Goal: Navigation & Orientation: Find specific page/section

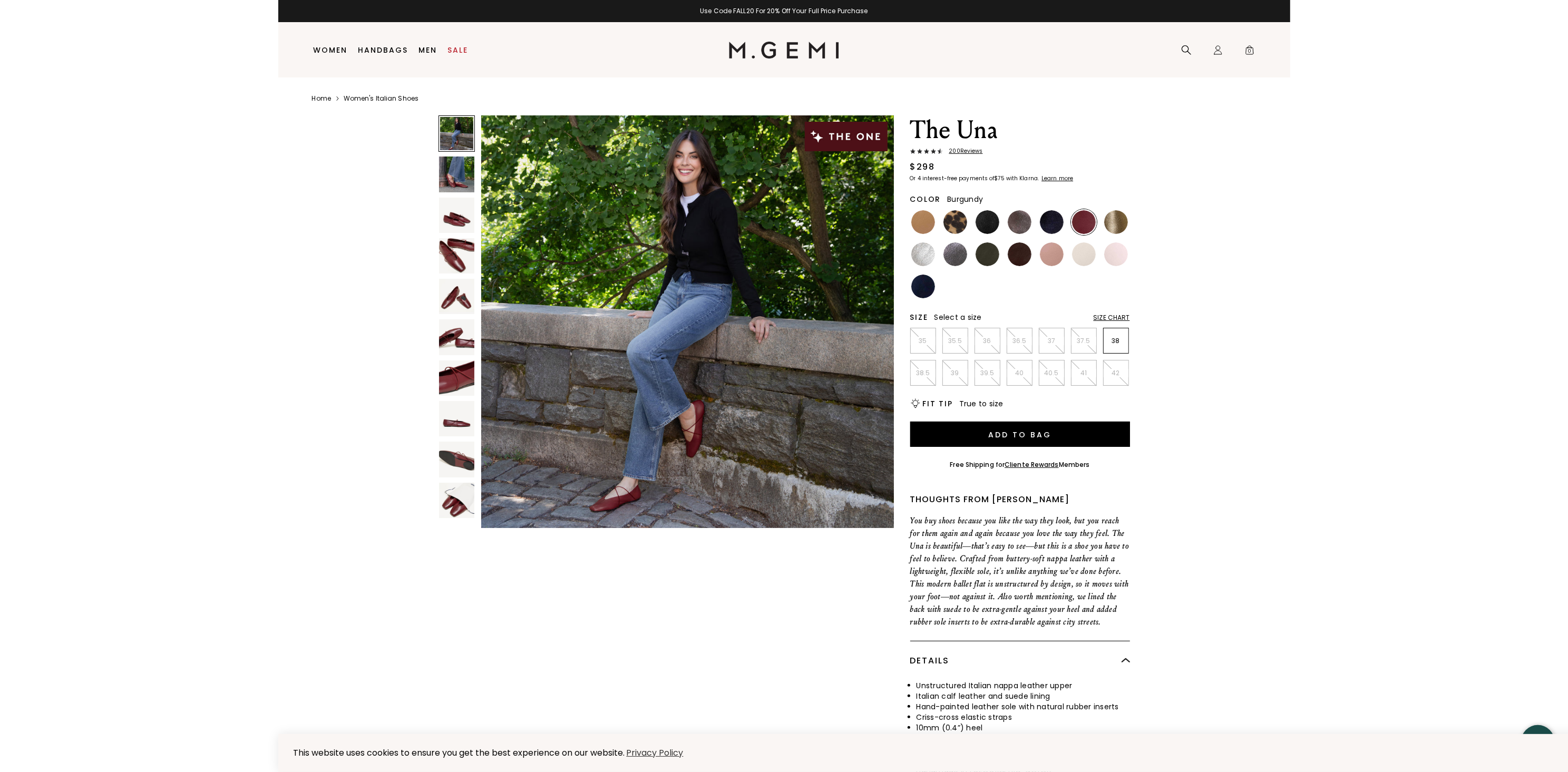
click at [462, 225] on img at bounding box center [456, 215] width 35 height 35
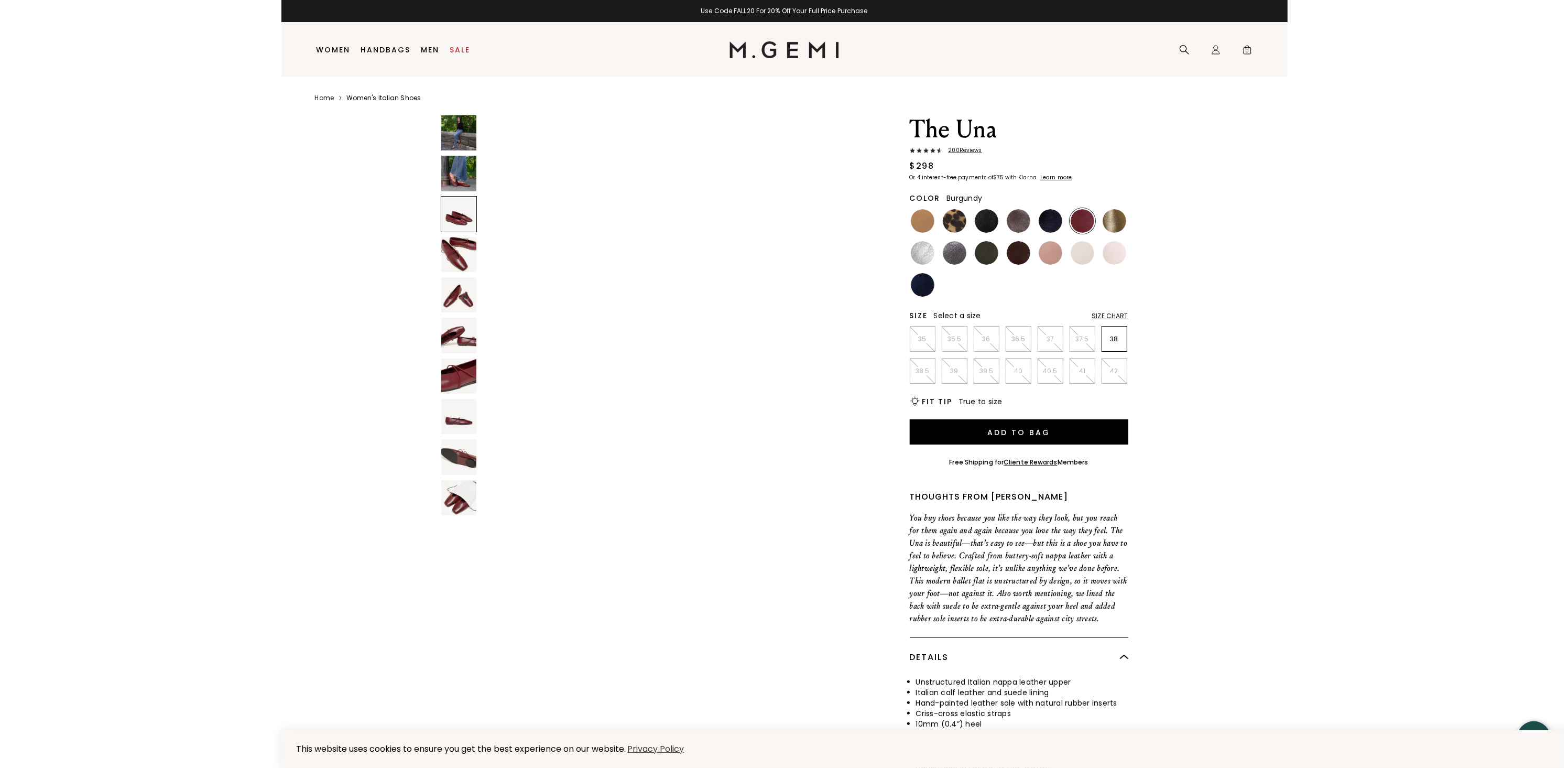
scroll to position [823, 0]
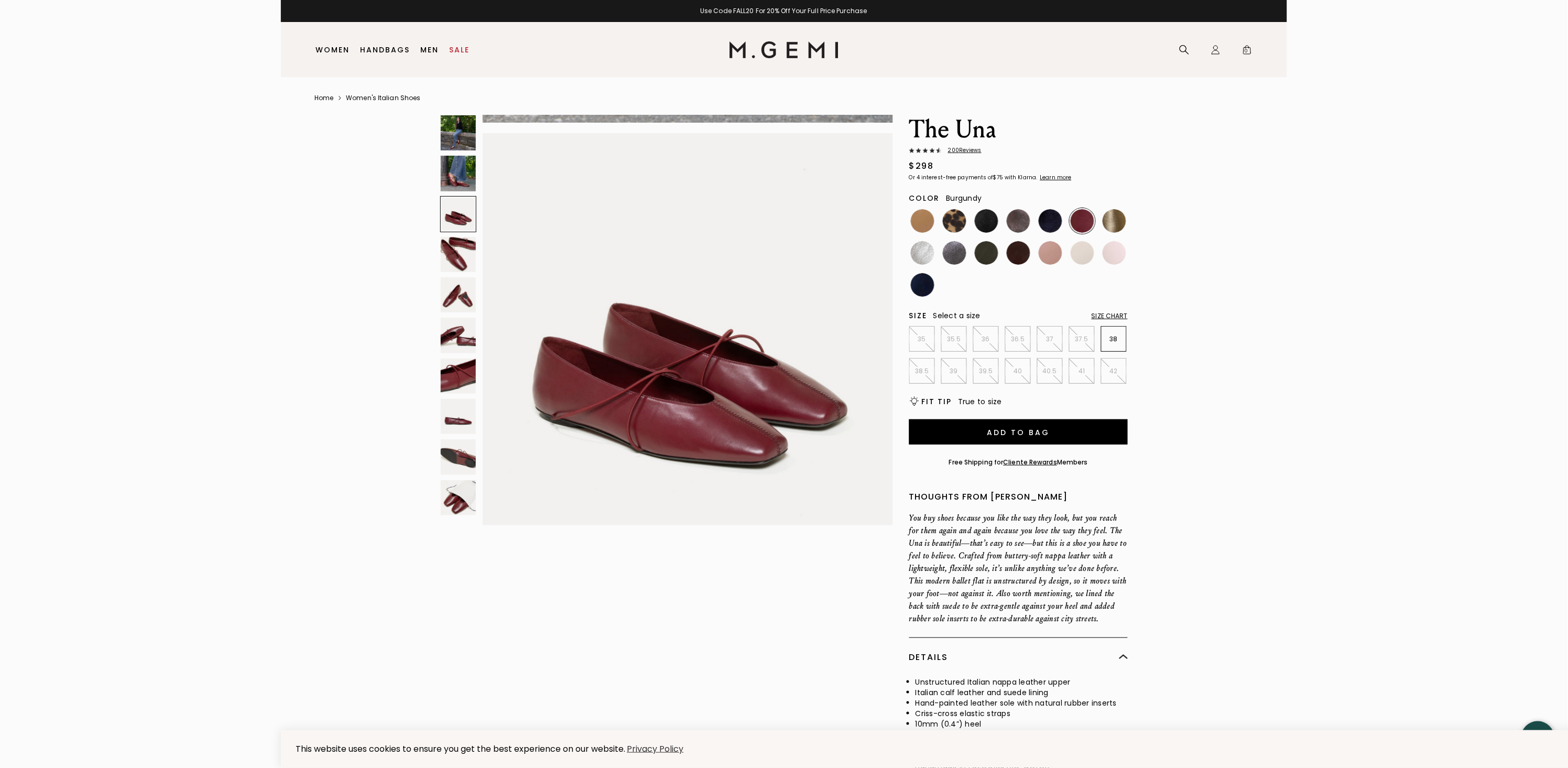
click at [462, 257] on img "FULLSCREEN Form" at bounding box center [392, 439] width 784 height 878
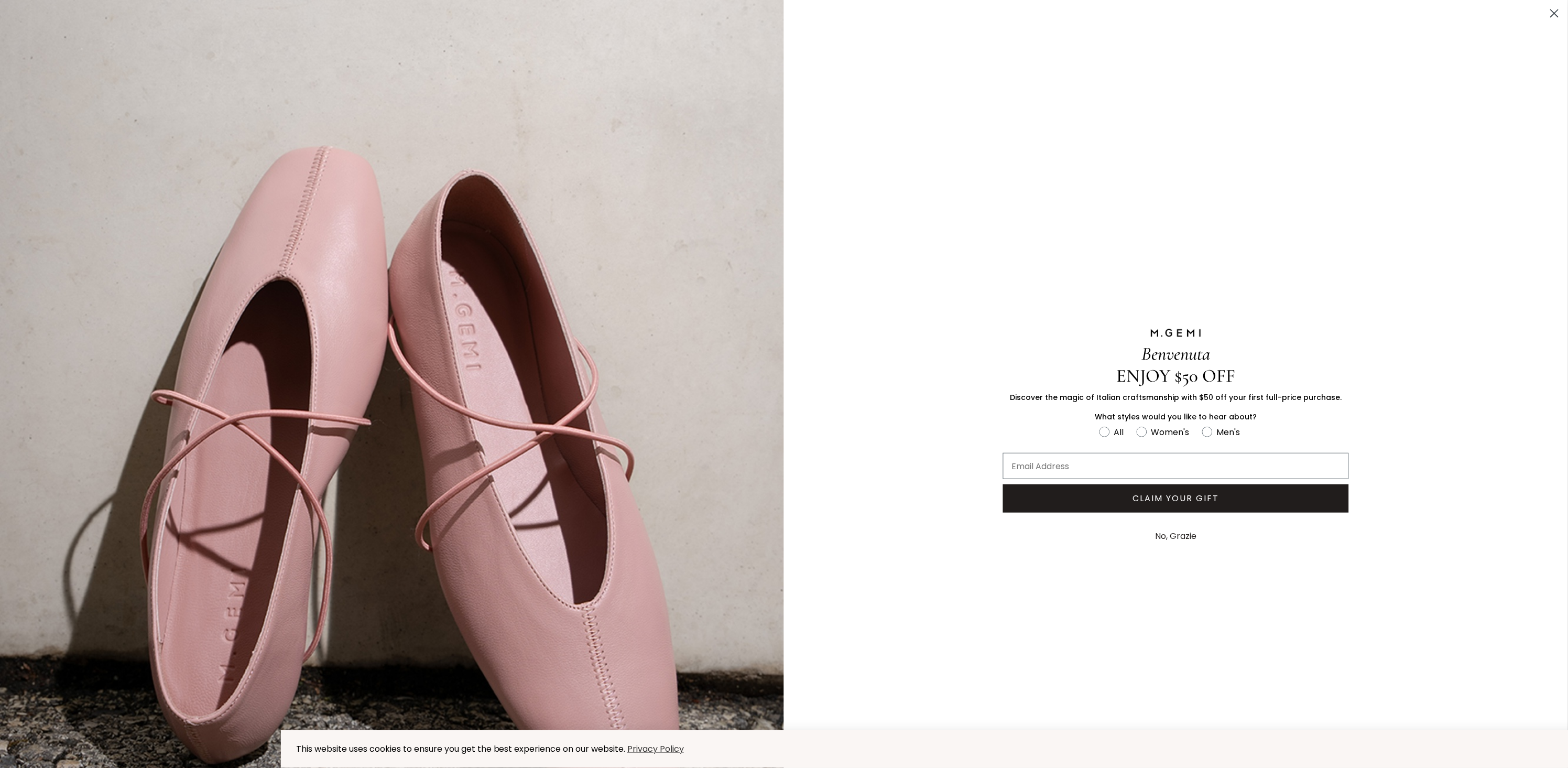
click at [1180, 529] on button "No, Grazie" at bounding box center [1176, 536] width 52 height 26
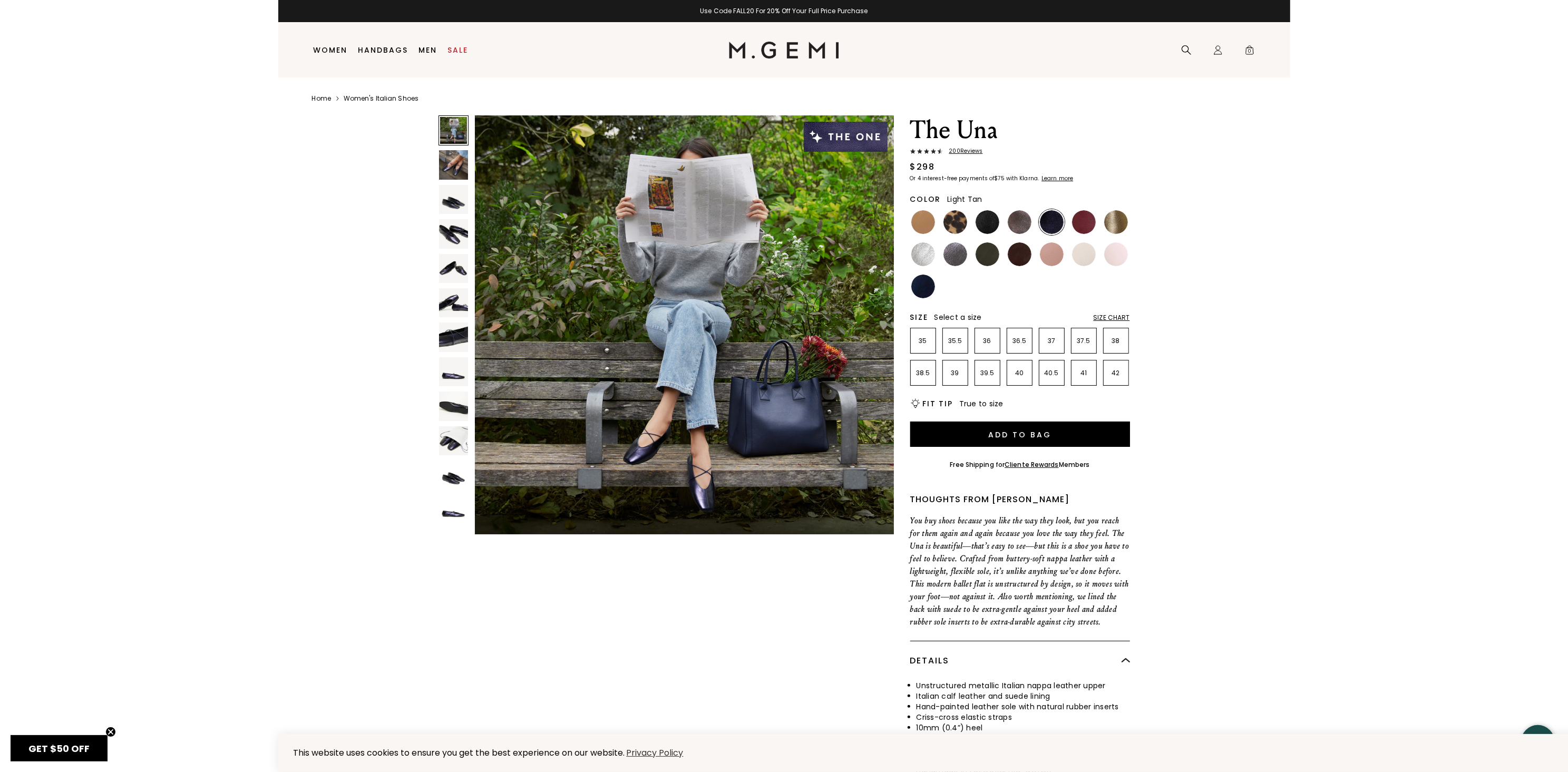
click at [921, 220] on img at bounding box center [923, 222] width 24 height 24
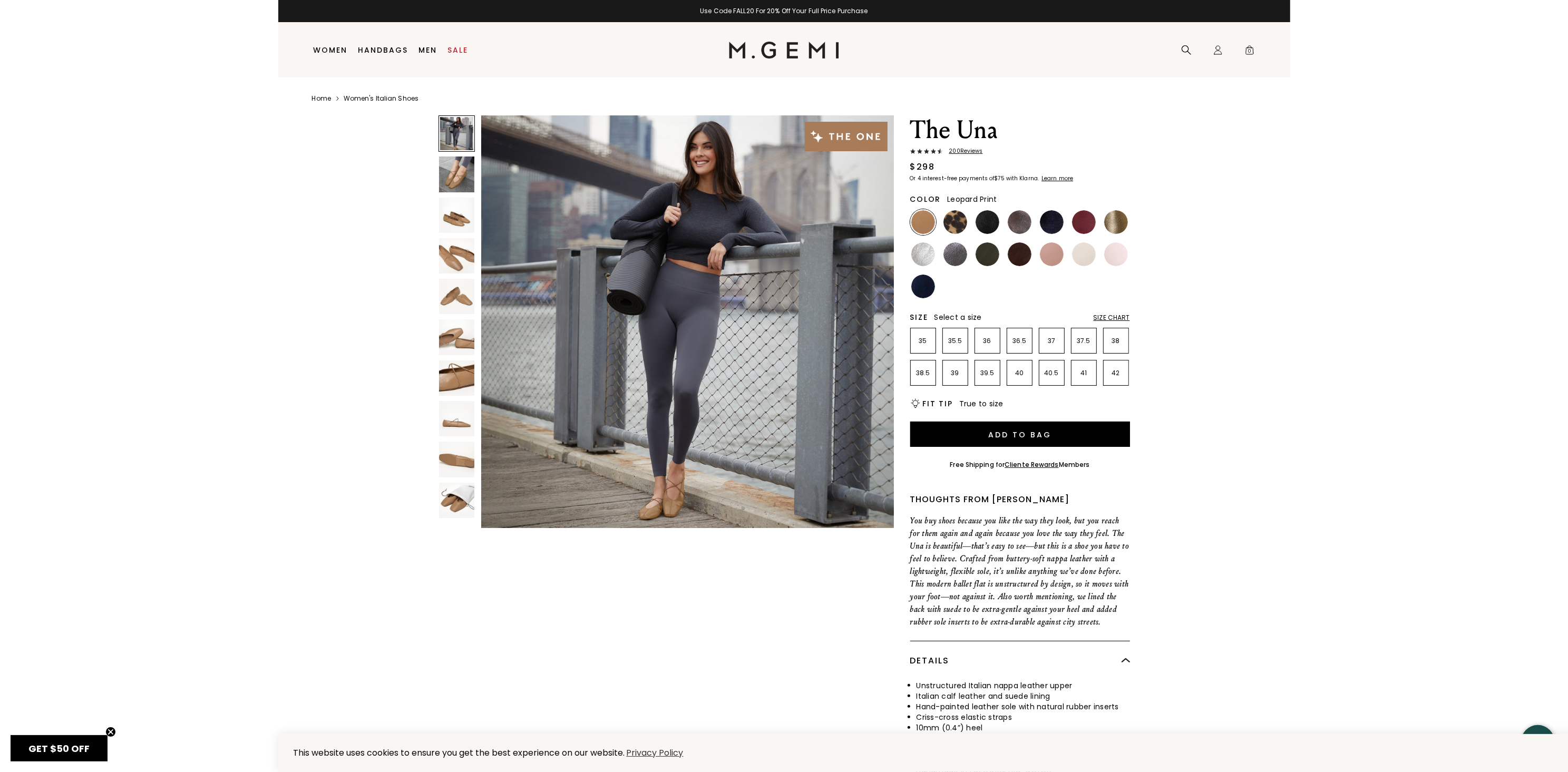
click at [958, 227] on img at bounding box center [955, 222] width 24 height 24
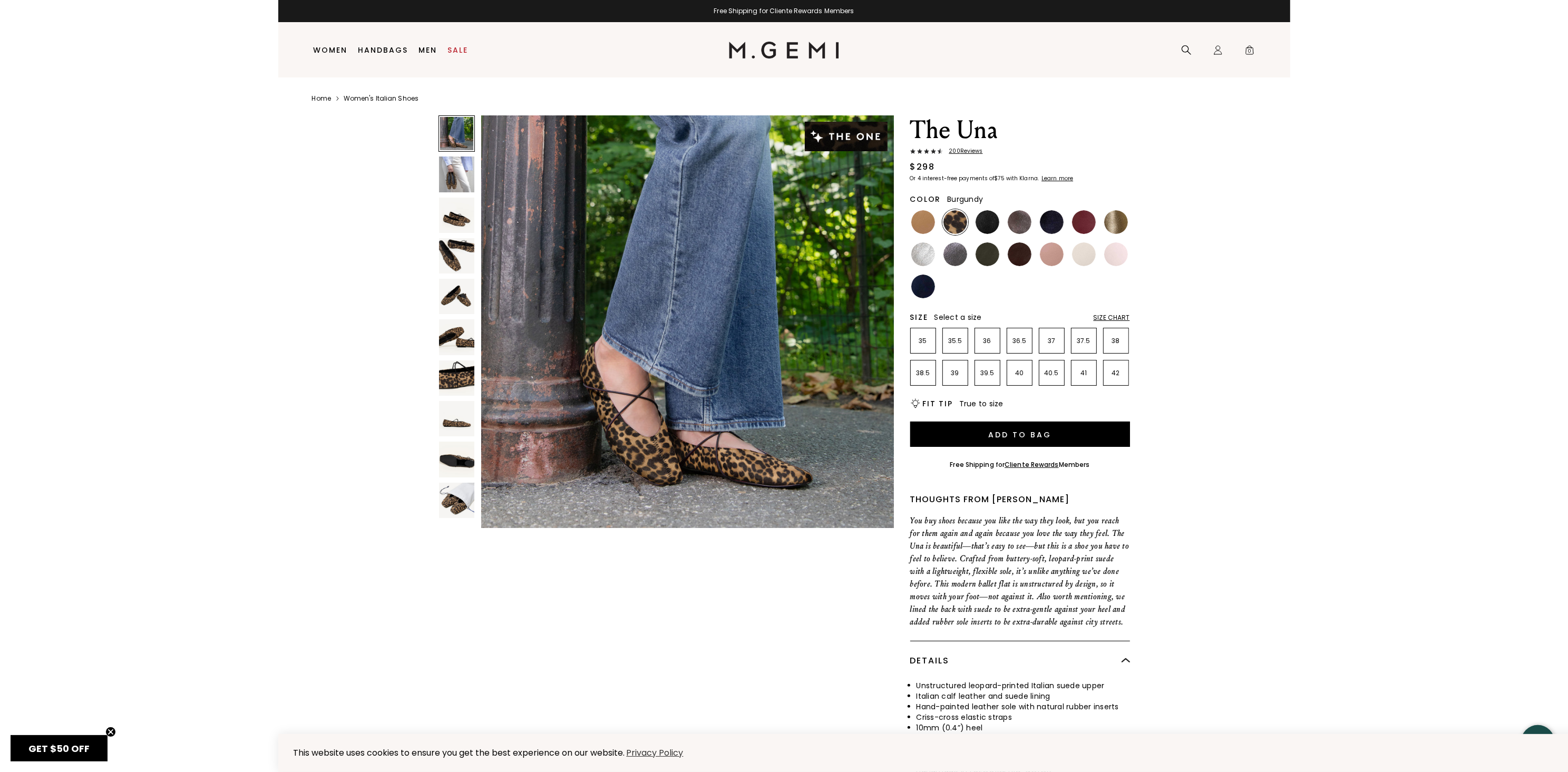
click at [1086, 224] on img at bounding box center [1084, 222] width 24 height 24
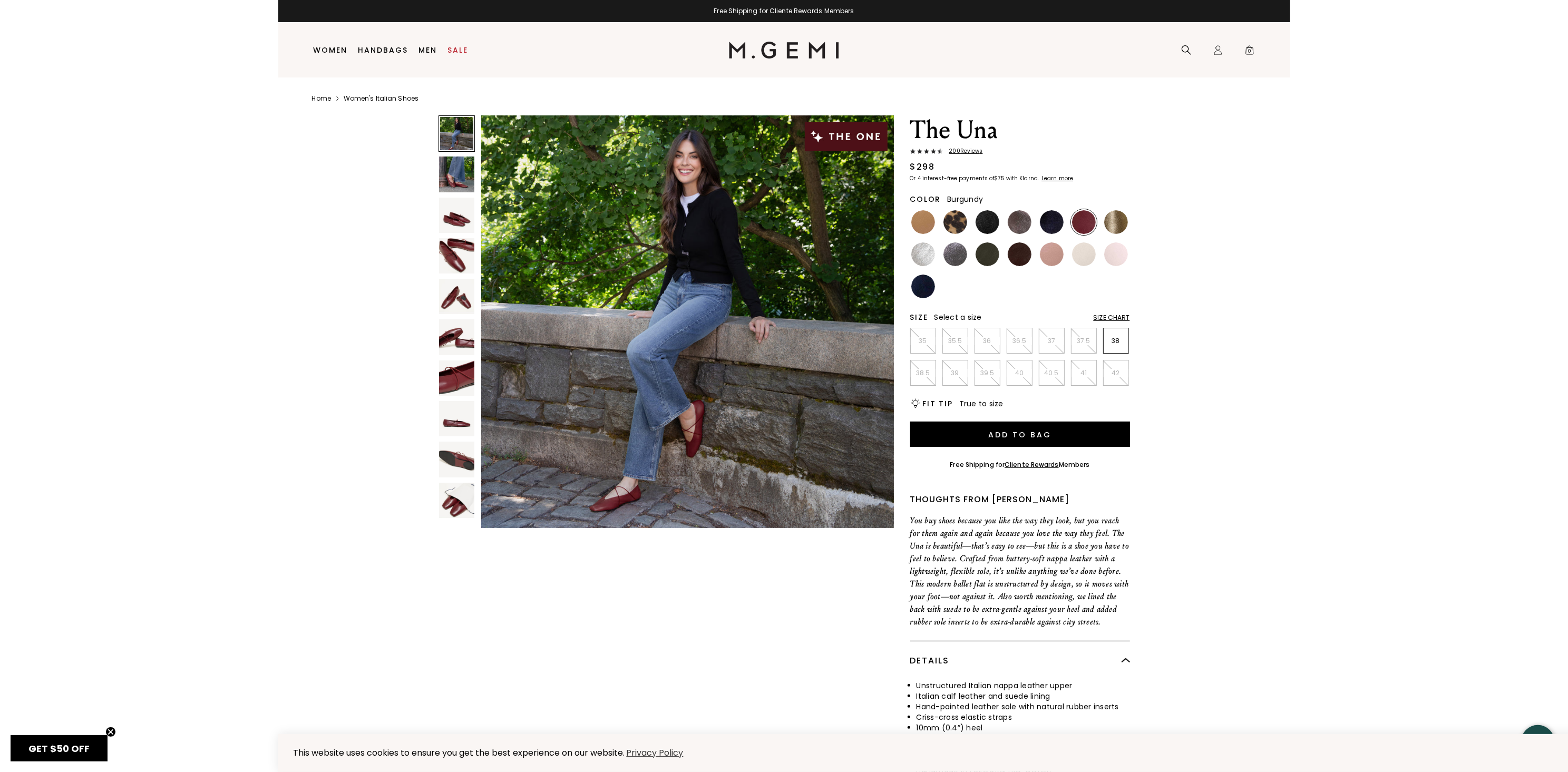
click at [770, 46] on img at bounding box center [784, 50] width 110 height 17
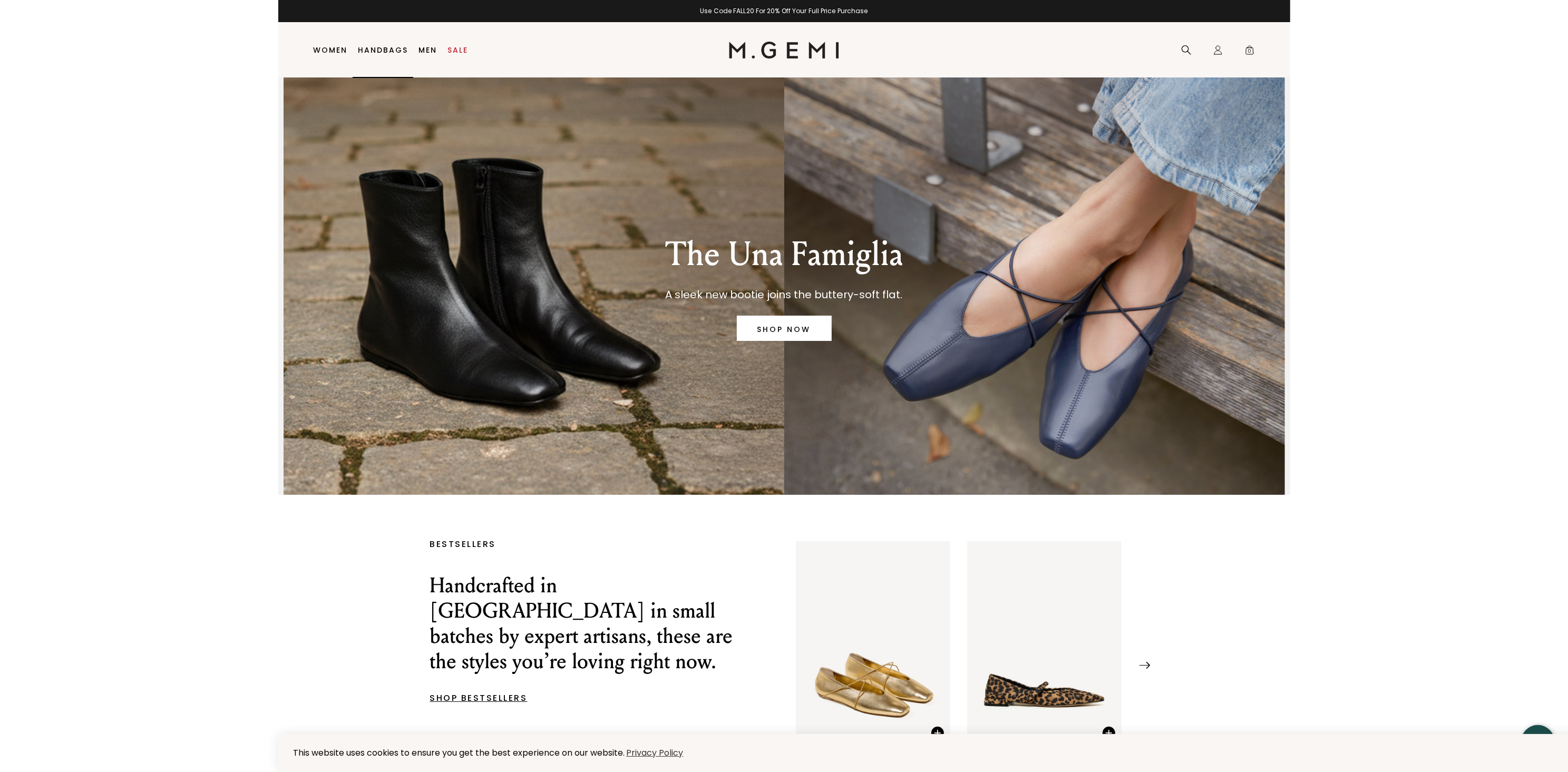
click at [392, 46] on link "Handbags" at bounding box center [383, 50] width 50 height 8
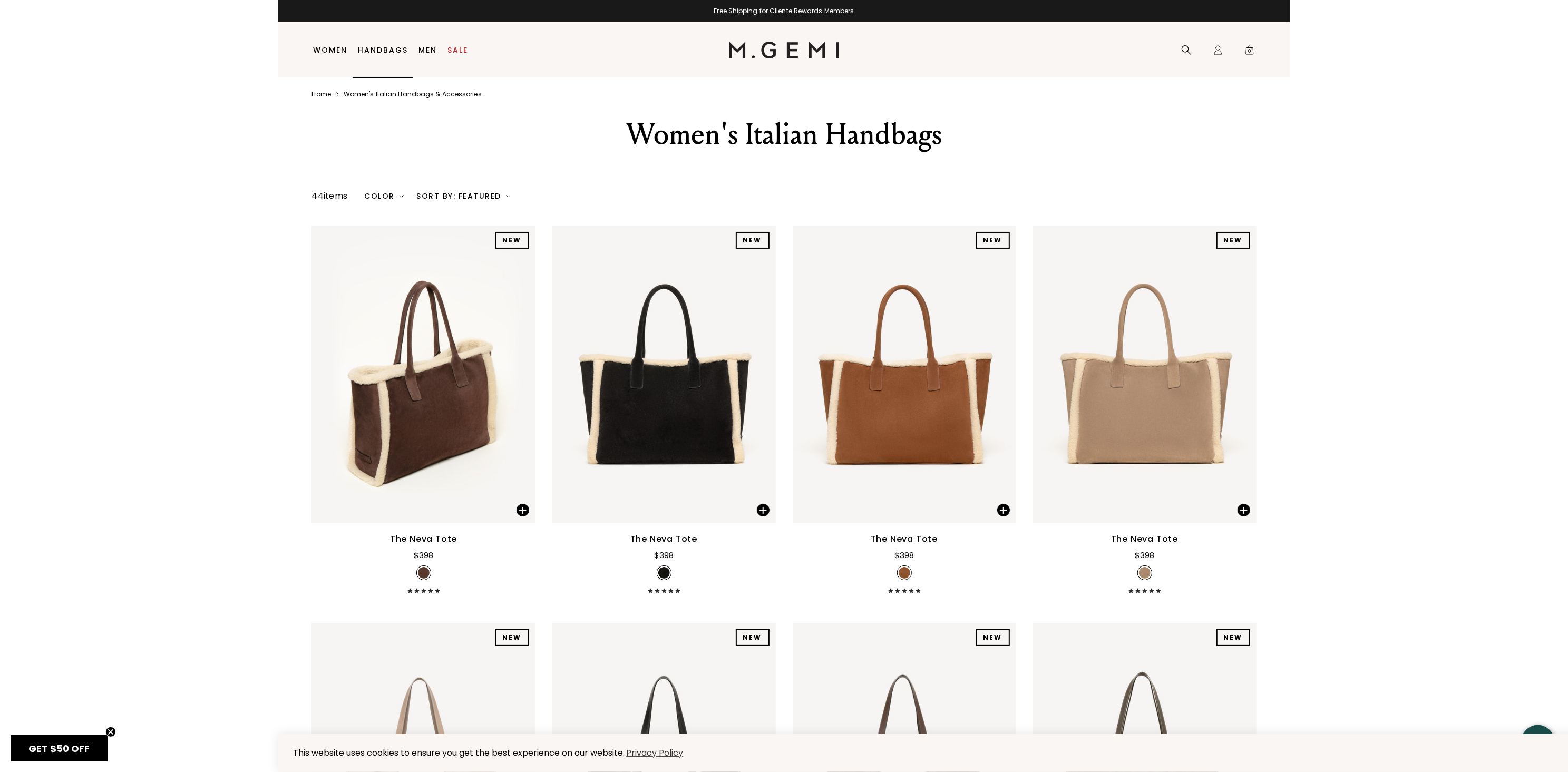
click at [389, 50] on link "Handbags" at bounding box center [383, 50] width 50 height 8
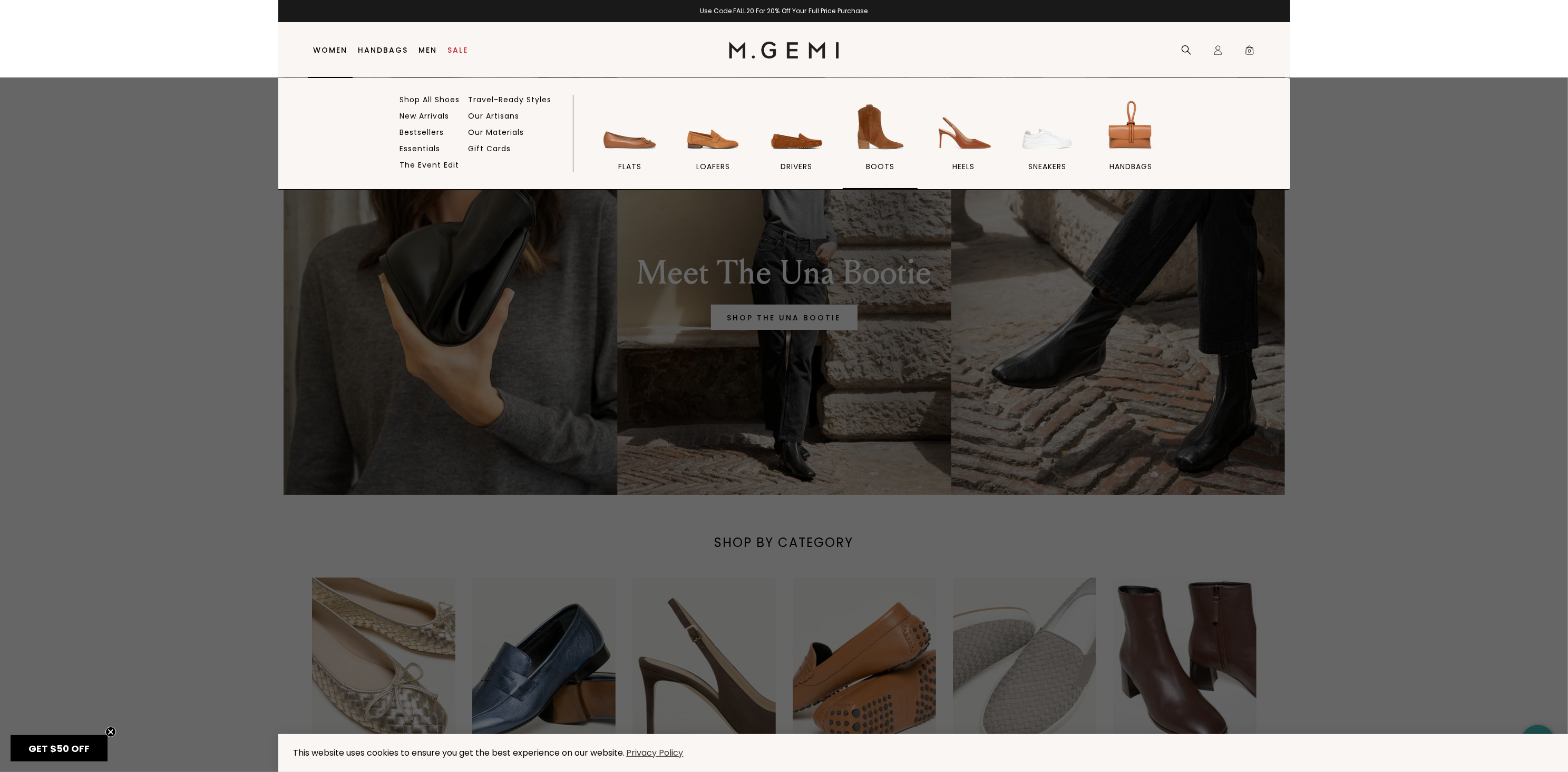
click at [875, 132] on img at bounding box center [880, 127] width 59 height 59
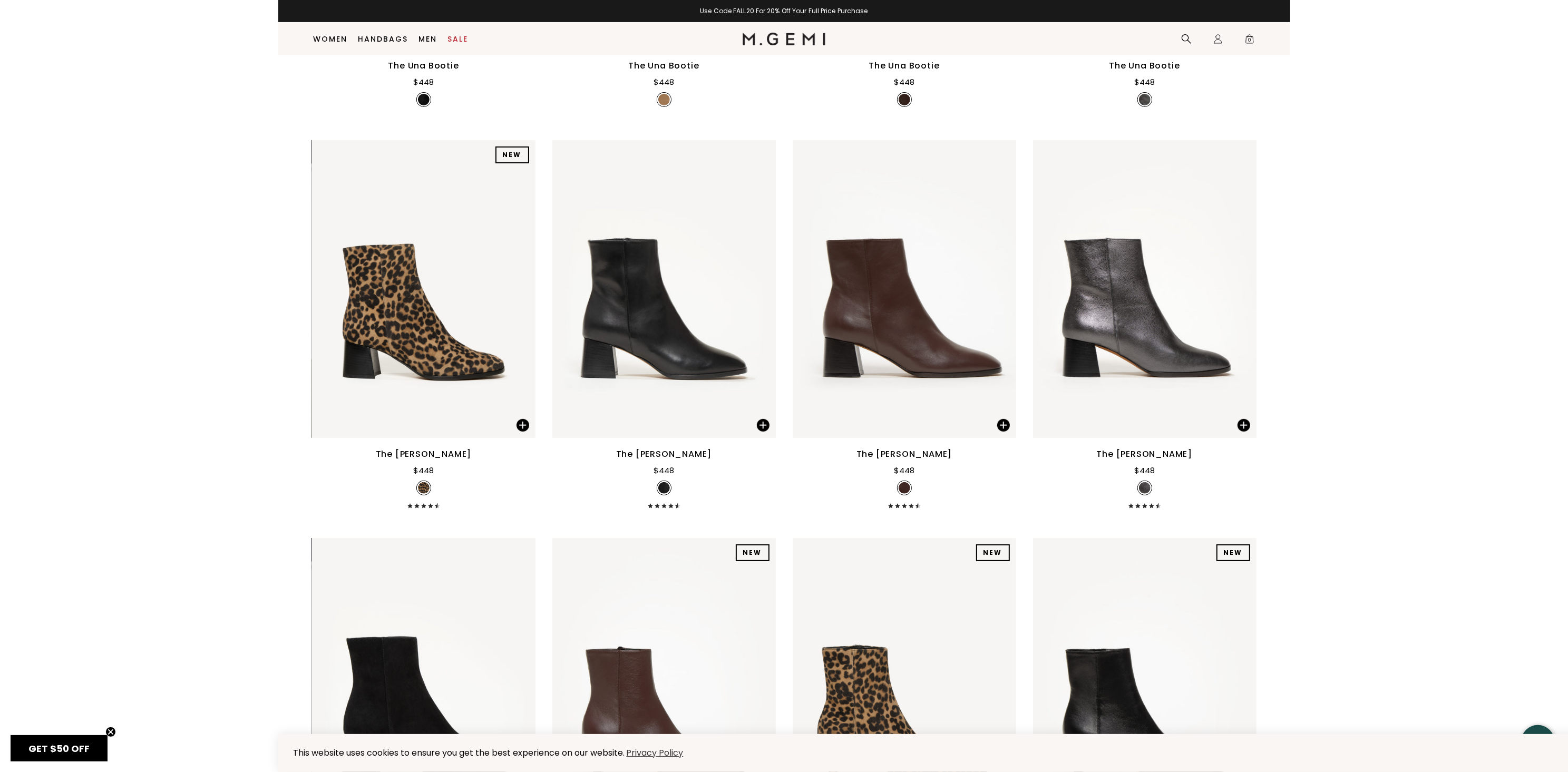
scroll to position [462, 0]
